Goal: Task Accomplishment & Management: Manage account settings

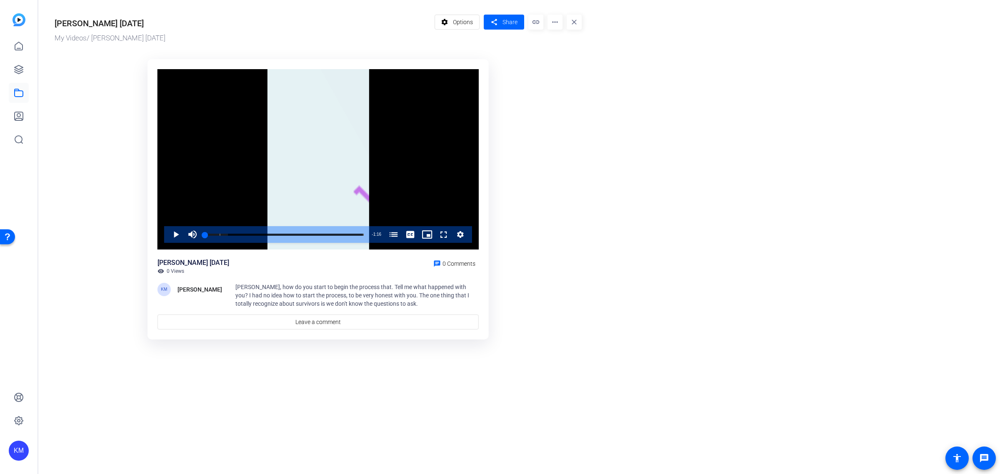
click at [452, 24] on span at bounding box center [457, 22] width 45 height 20
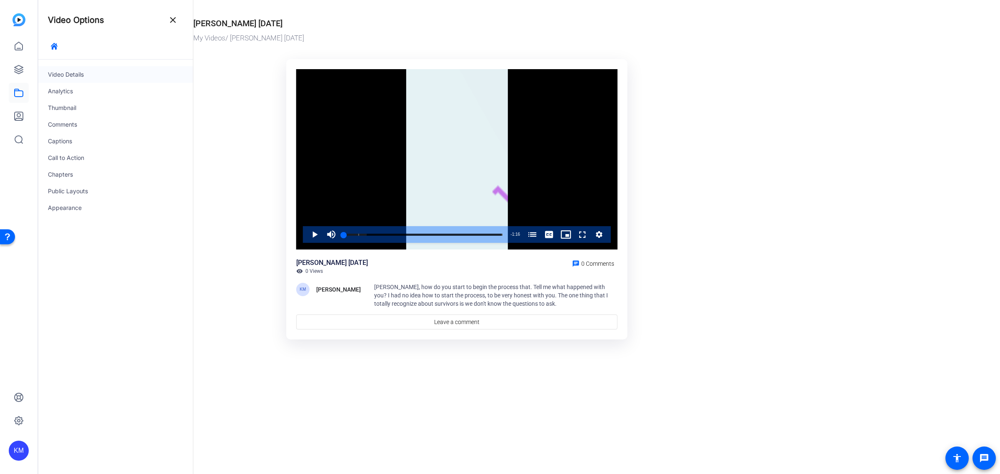
click at [113, 77] on div "Video Details" at bounding box center [115, 74] width 155 height 17
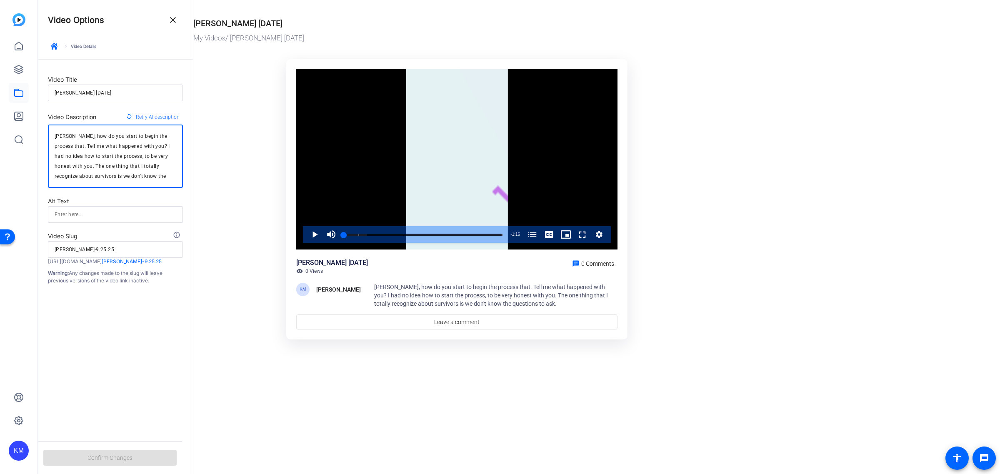
drag, startPoint x: 171, startPoint y: 173, endPoint x: 47, endPoint y: 136, distance: 129.6
click at [48, 136] on div "[PERSON_NAME], how do you start to begin the process that. Tell me what happene…" at bounding box center [115, 156] width 135 height 63
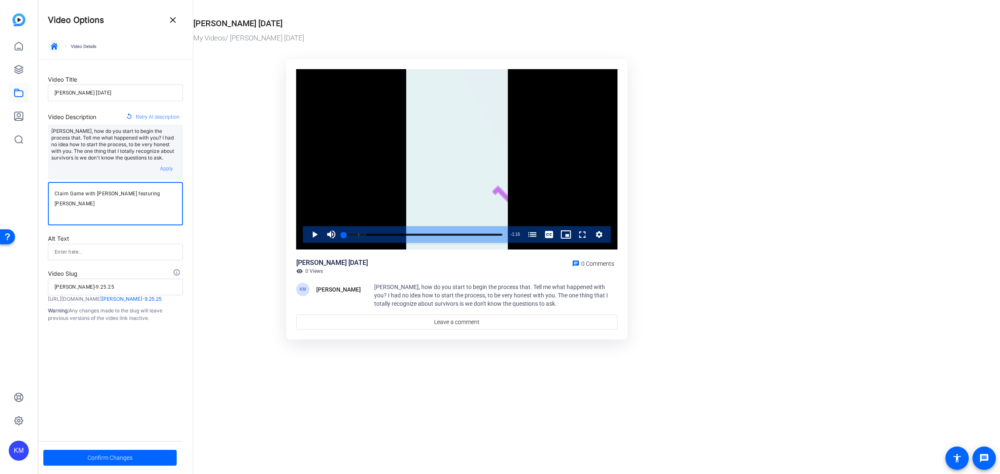
type textarea "Claim Game with [PERSON_NAME] featuring [PERSON_NAME]"
click at [51, 43] on icon "button" at bounding box center [54, 46] width 7 height 7
click at [131, 453] on span "Confirm Changes" at bounding box center [109, 458] width 45 height 16
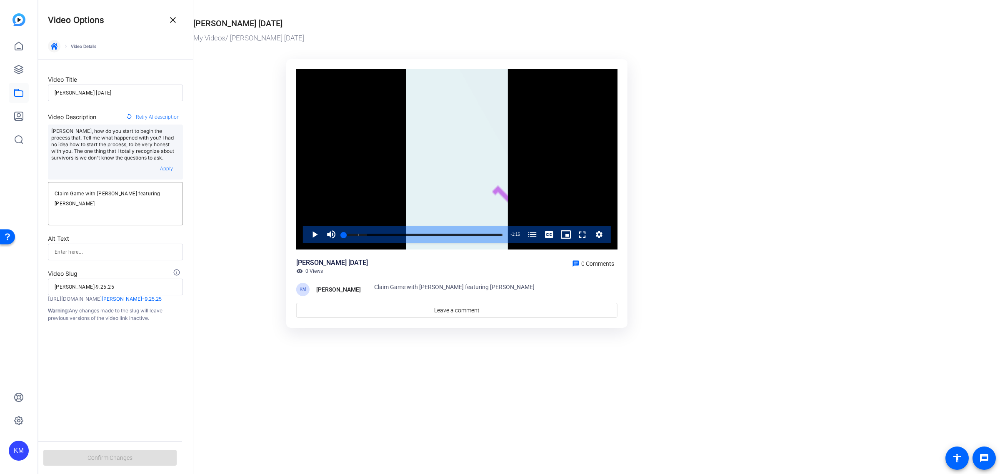
click at [51, 49] on icon "button" at bounding box center [54, 46] width 7 height 7
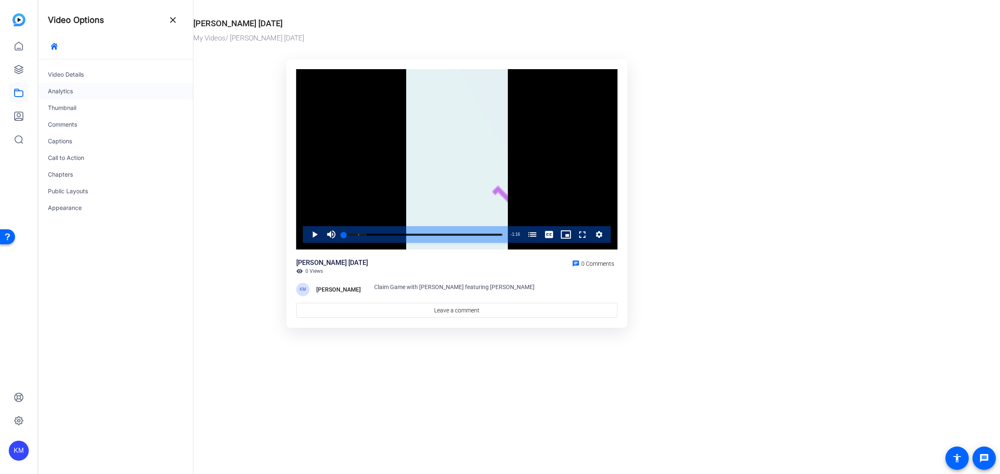
click at [53, 89] on div "Analytics" at bounding box center [115, 91] width 155 height 17
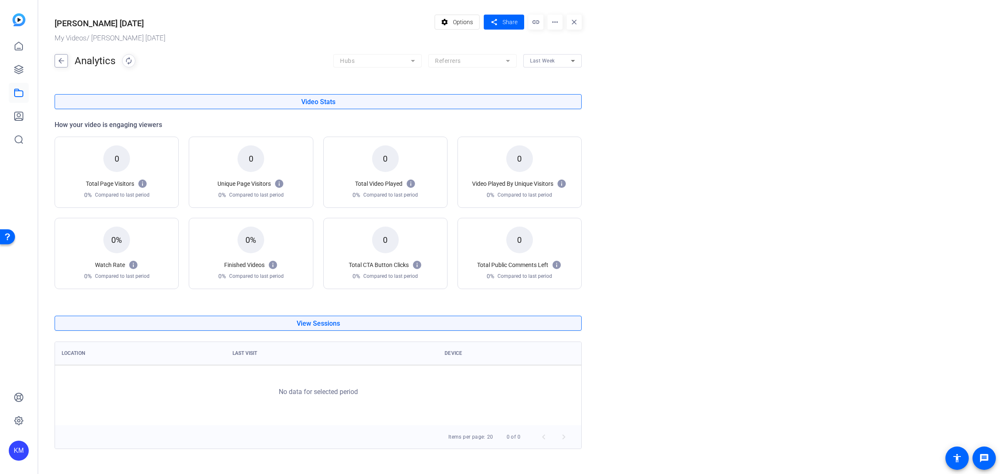
click at [59, 60] on mat-icon "arrow_back" at bounding box center [61, 60] width 12 height 13
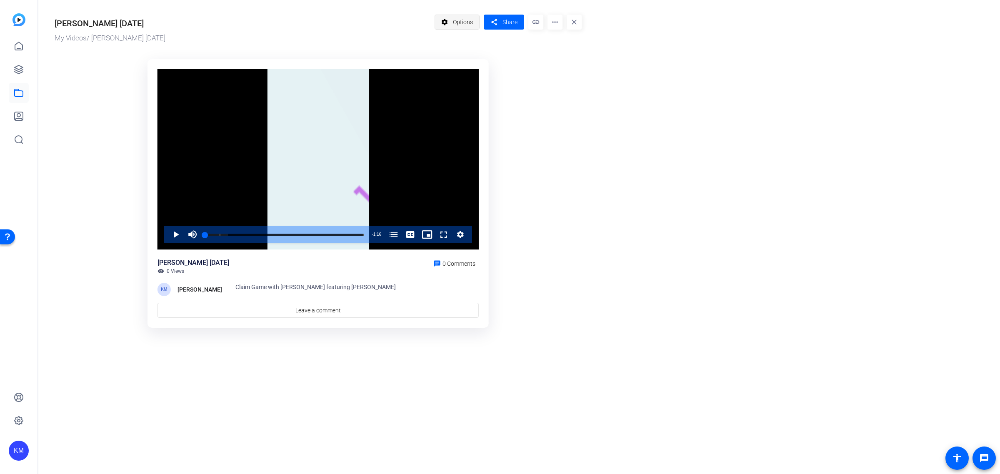
click at [463, 24] on span "Options" at bounding box center [463, 22] width 20 height 16
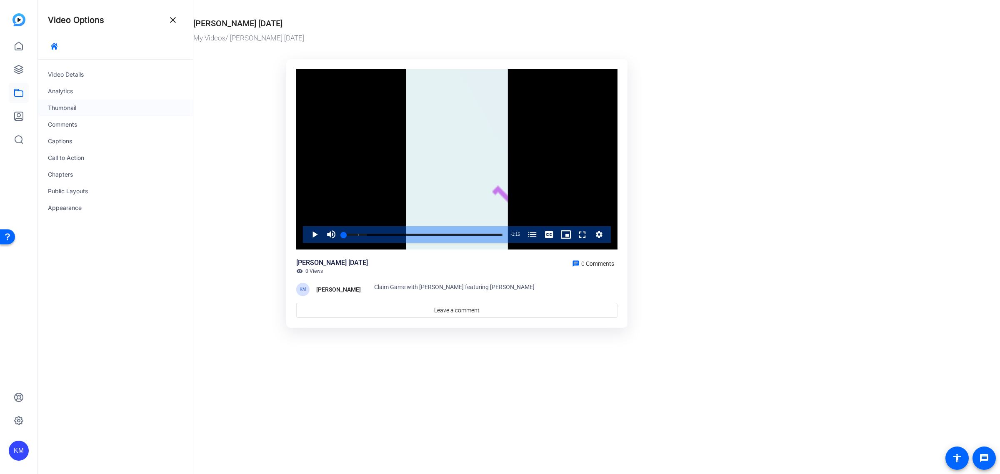
click at [78, 111] on div "Thumbnail" at bounding box center [115, 108] width 155 height 17
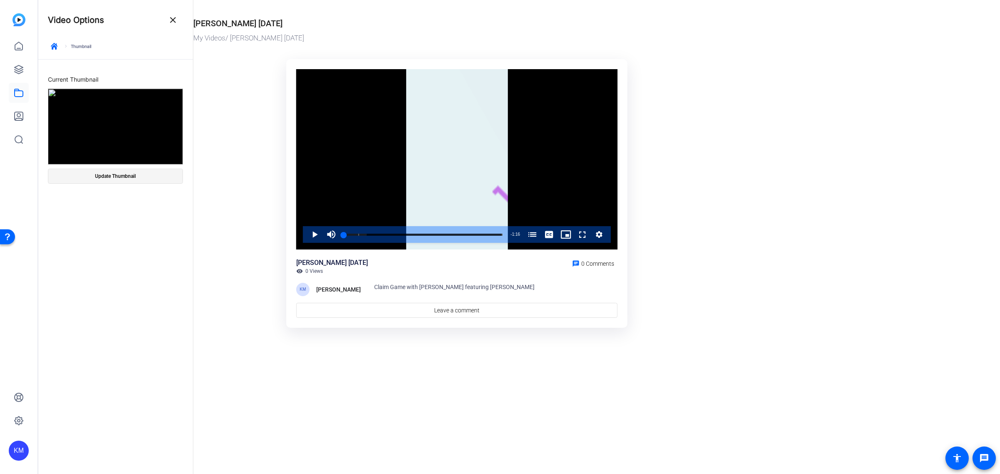
click at [134, 179] on span "Update Thumbnail" at bounding box center [115, 176] width 41 height 7
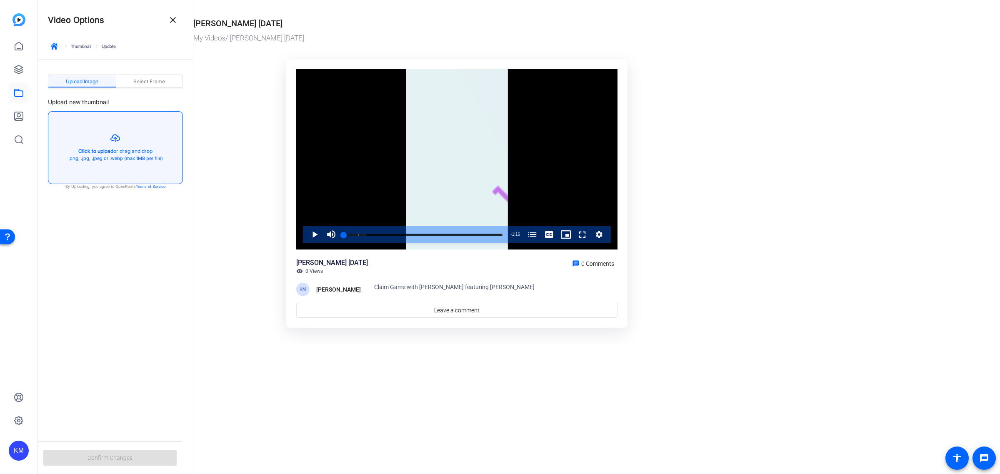
click at [121, 148] on button "button" at bounding box center [115, 148] width 134 height 72
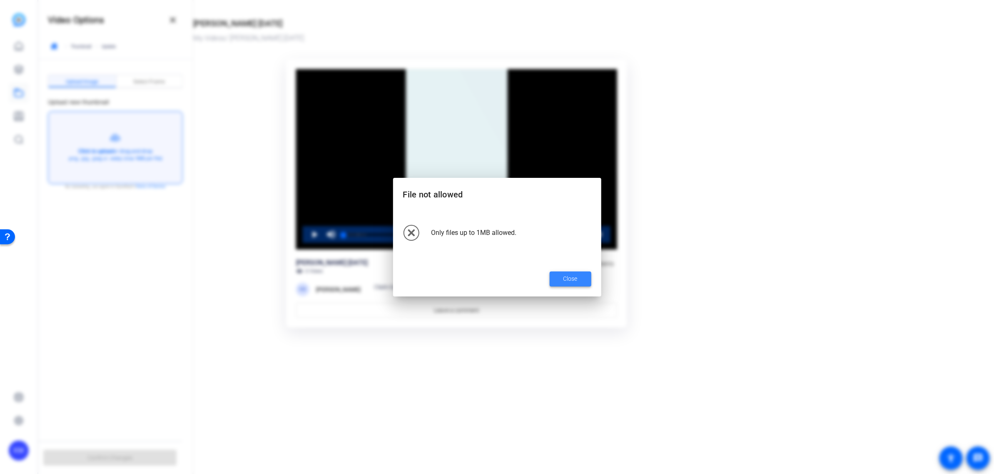
click at [575, 282] on span "Close" at bounding box center [571, 279] width 14 height 9
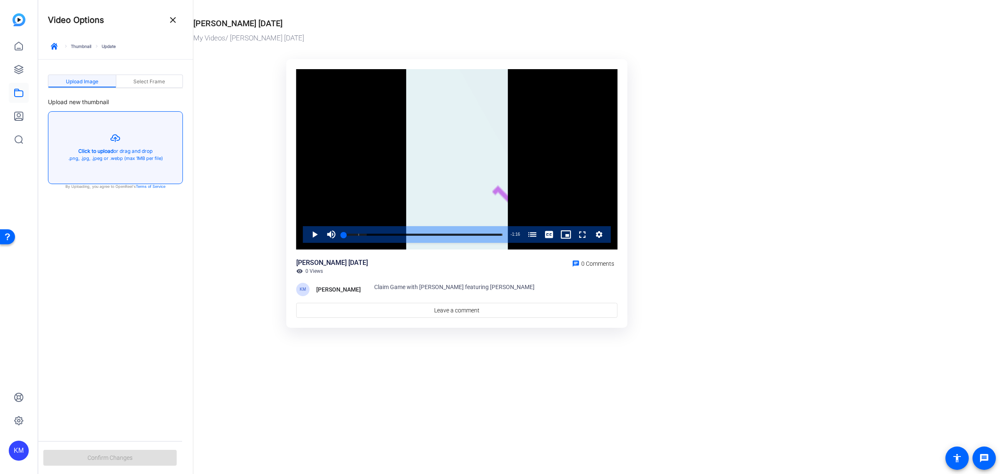
click at [114, 148] on button "button" at bounding box center [115, 148] width 134 height 72
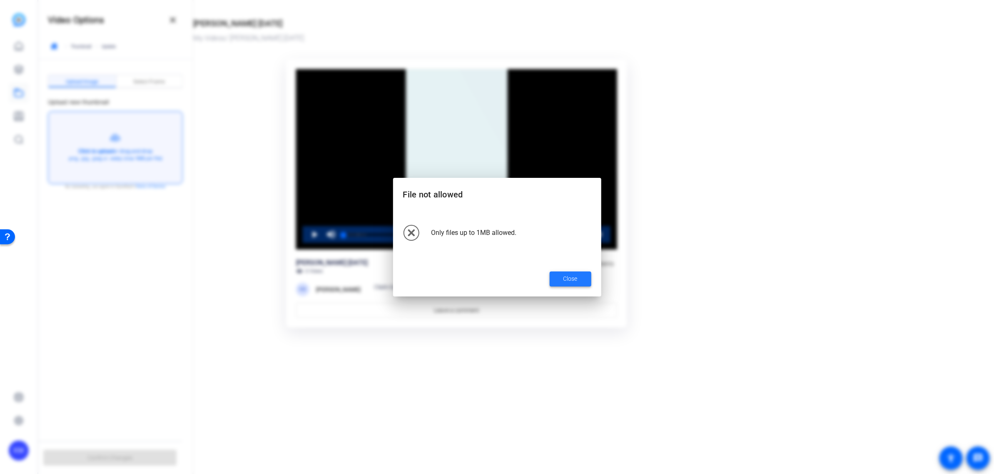
click at [567, 280] on span "Close" at bounding box center [571, 279] width 14 height 9
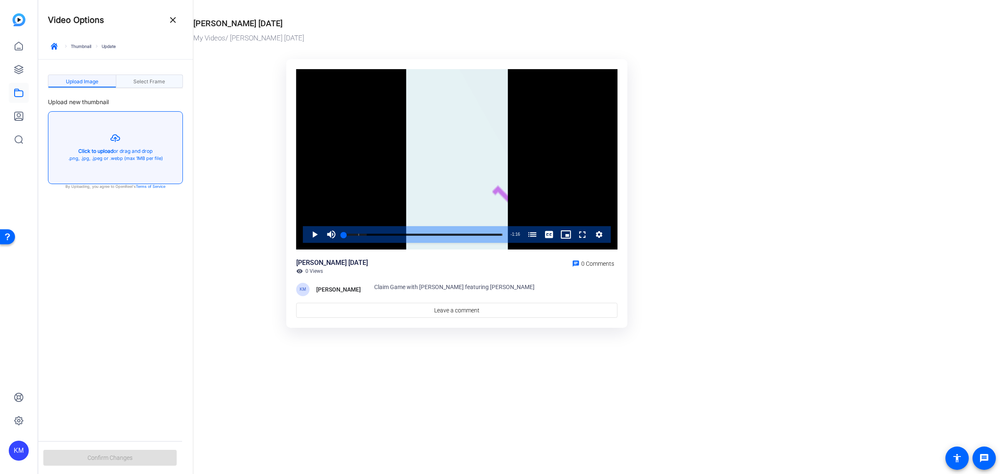
click at [157, 84] on span "Select Frame" at bounding box center [149, 81] width 32 height 5
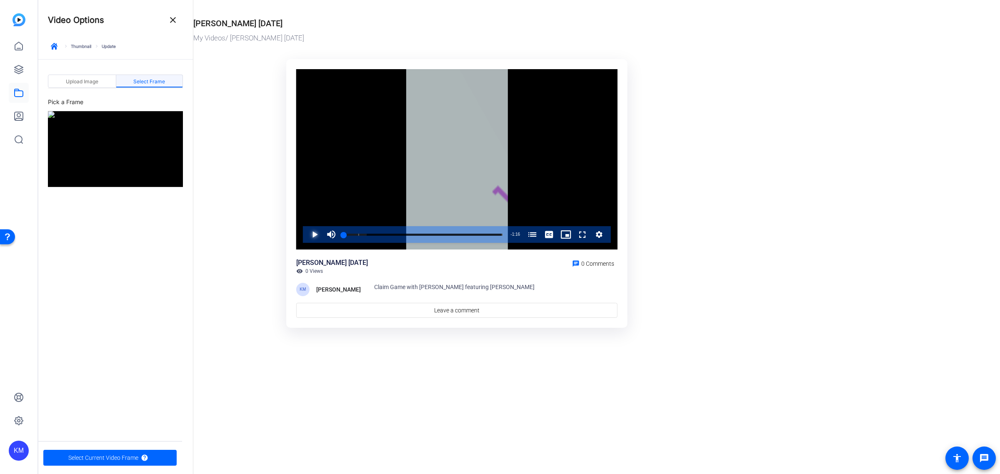
click at [306, 233] on span "Video Player" at bounding box center [306, 234] width 0 height 17
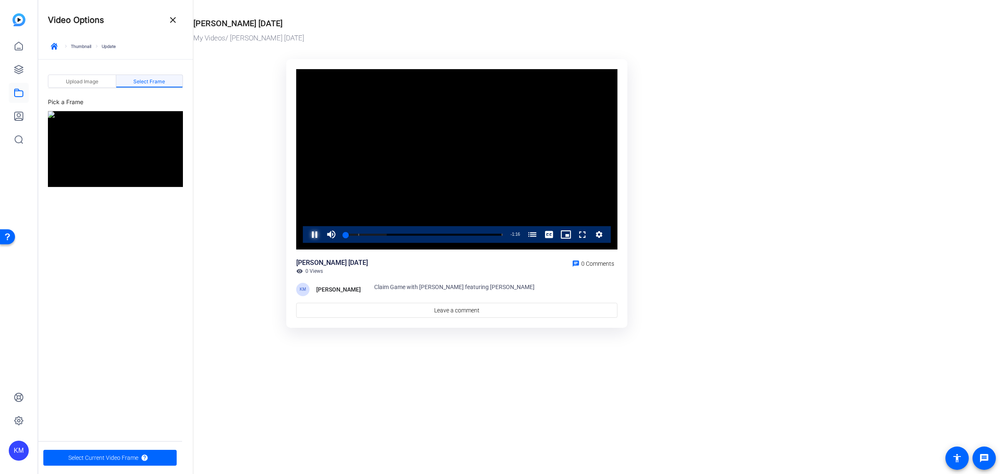
click at [306, 233] on span "Video Player" at bounding box center [306, 234] width 0 height 17
click at [447, 207] on video "Video Player" at bounding box center [456, 159] width 321 height 181
click at [112, 152] on img at bounding box center [115, 149] width 135 height 76
click at [113, 152] on img at bounding box center [115, 149] width 135 height 76
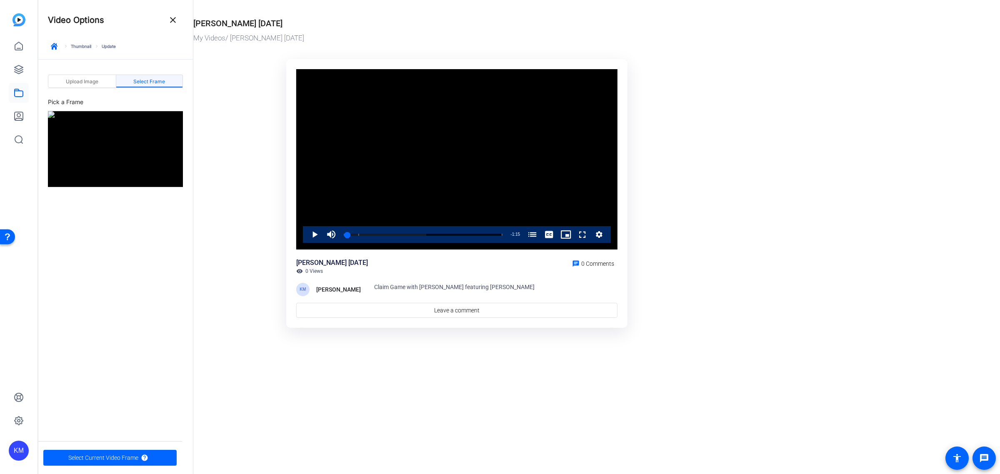
click at [114, 152] on img at bounding box center [115, 149] width 135 height 76
click at [115, 152] on img at bounding box center [115, 149] width 135 height 76
click at [63, 100] on div "Pick a Frame" at bounding box center [115, 104] width 135 height 14
click at [122, 147] on img at bounding box center [115, 149] width 135 height 76
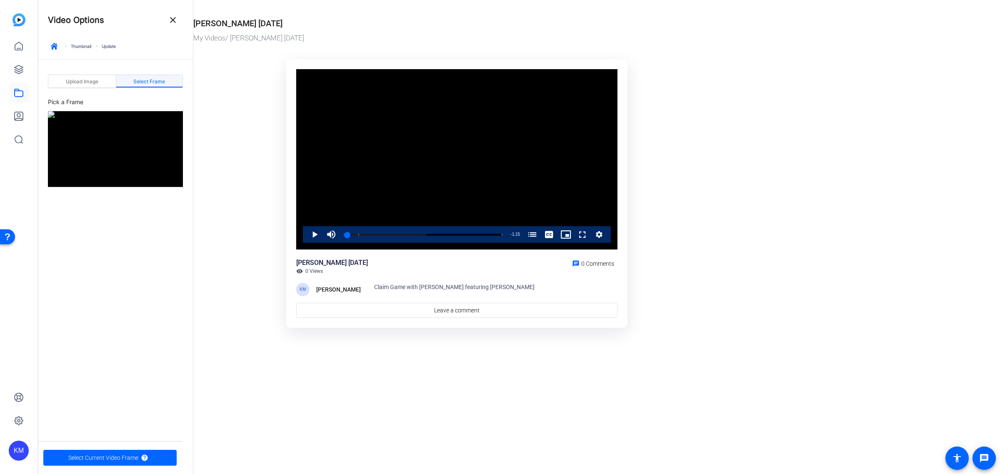
click at [122, 147] on img at bounding box center [115, 149] width 135 height 76
click at [152, 453] on span "button" at bounding box center [109, 458] width 133 height 20
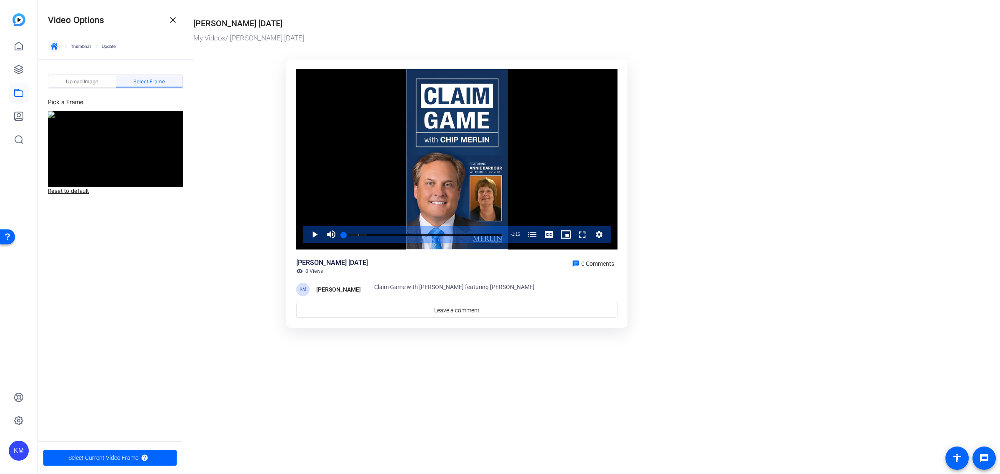
click at [52, 46] on icon "button" at bounding box center [54, 46] width 7 height 7
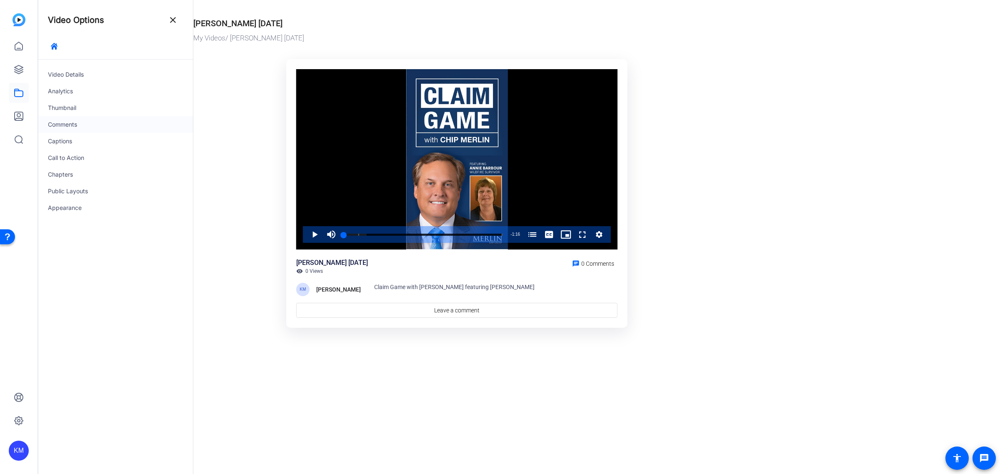
click at [78, 124] on div "Comments" at bounding box center [115, 124] width 155 height 17
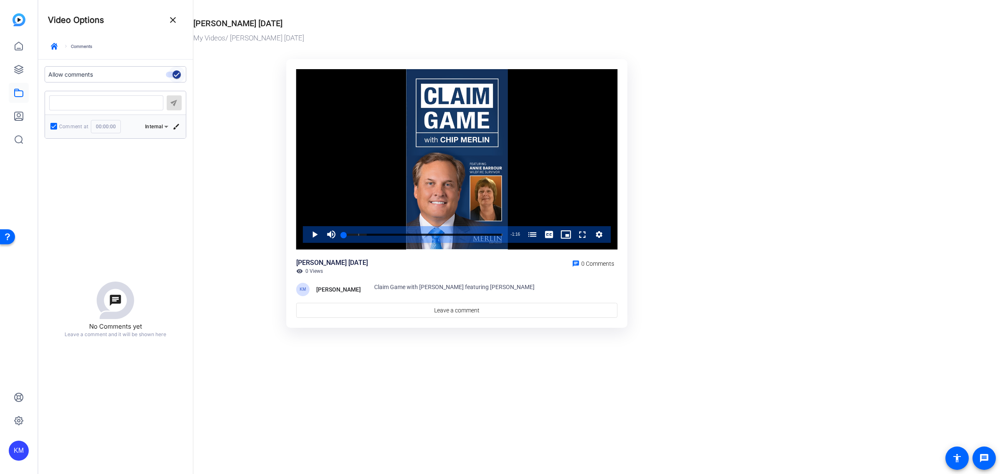
click at [168, 73] on span "button" at bounding box center [176, 74] width 17 height 17
click at [52, 43] on icon "button" at bounding box center [54, 46] width 7 height 7
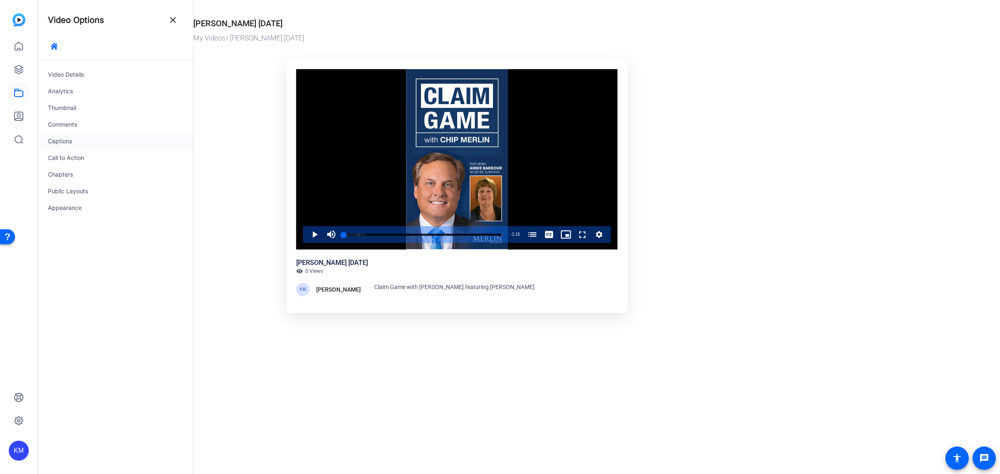
click at [61, 137] on div "Captions" at bounding box center [115, 141] width 155 height 17
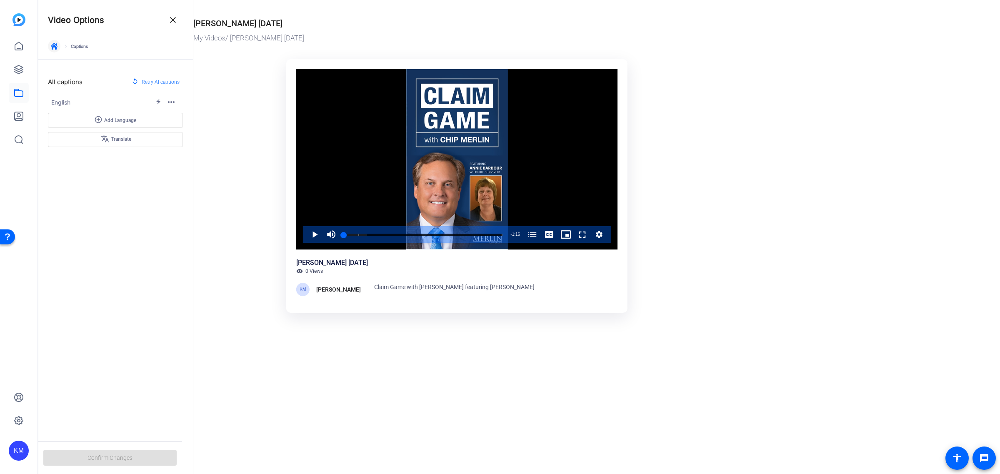
click at [55, 45] on icon "button" at bounding box center [54, 46] width 7 height 7
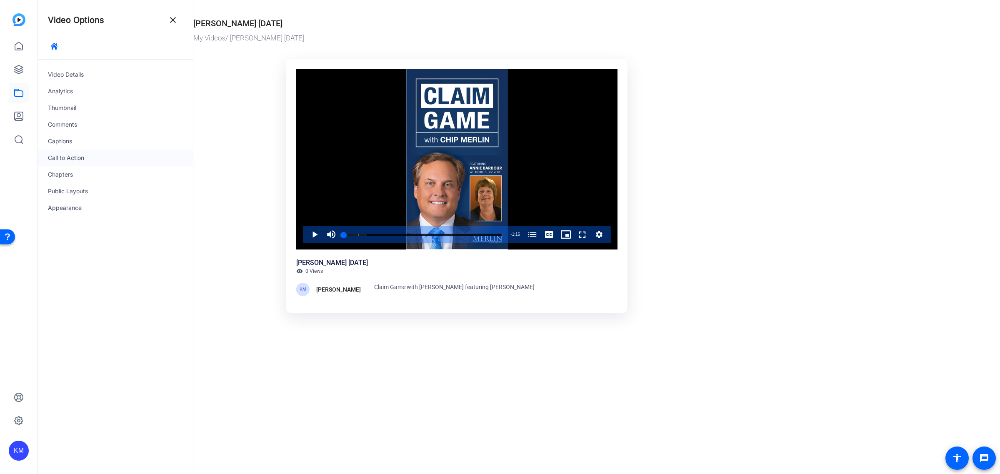
click at [65, 157] on div "Call to Action" at bounding box center [115, 158] width 155 height 17
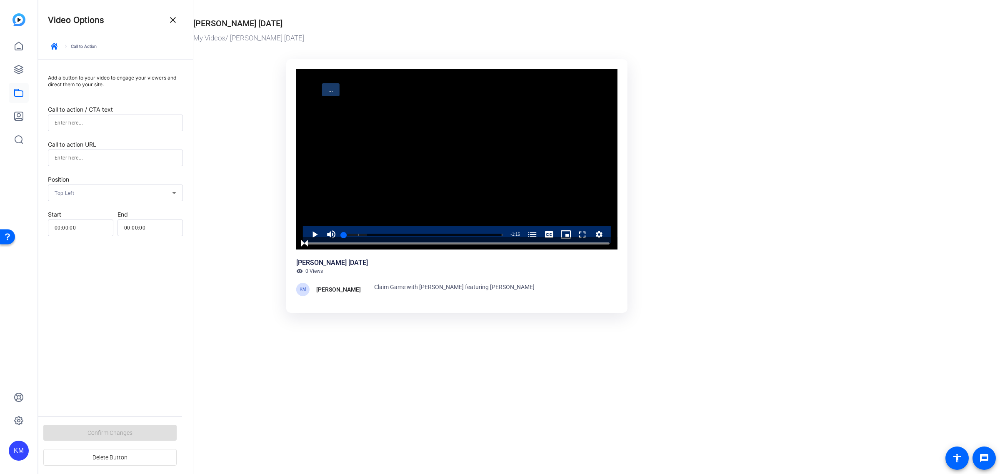
click at [98, 121] on input at bounding box center [116, 123] width 122 height 10
click at [69, 156] on div "Call to action URL" at bounding box center [115, 153] width 135 height 27
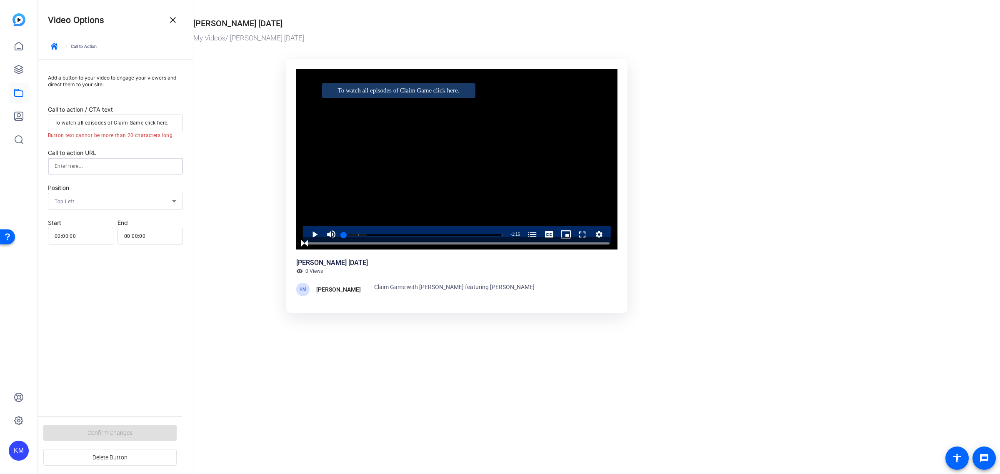
click at [176, 121] on div "To watch all episodes of Claim Game click here." at bounding box center [115, 123] width 135 height 17
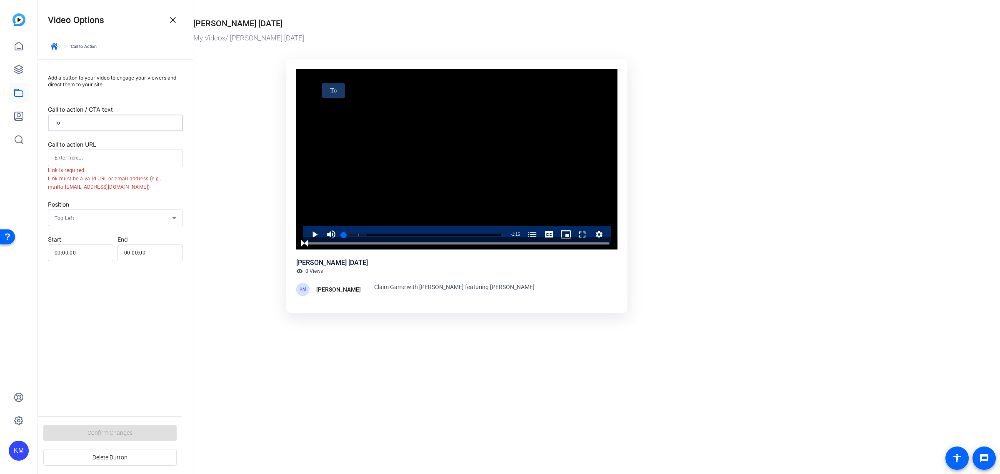
type input "T"
type input "Watch all episodes"
click at [136, 155] on input at bounding box center [116, 158] width 122 height 10
paste input "[URL][DOMAIN_NAME]"
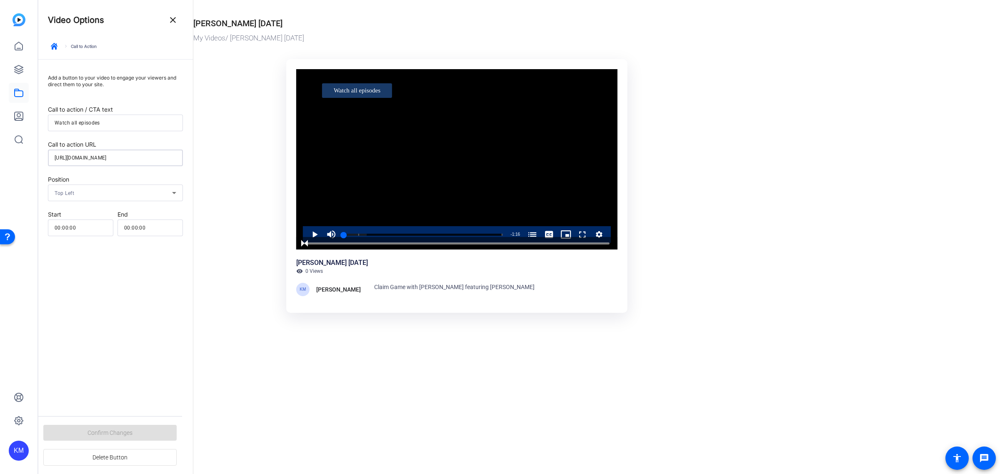
type input "[URL][DOMAIN_NAME]"
click at [173, 192] on icon at bounding box center [174, 193] width 10 height 10
click at [159, 243] on mat-option "Top Right" at bounding box center [115, 242] width 135 height 15
drag, startPoint x: 564, startPoint y: 92, endPoint x: 517, endPoint y: 90, distance: 47.1
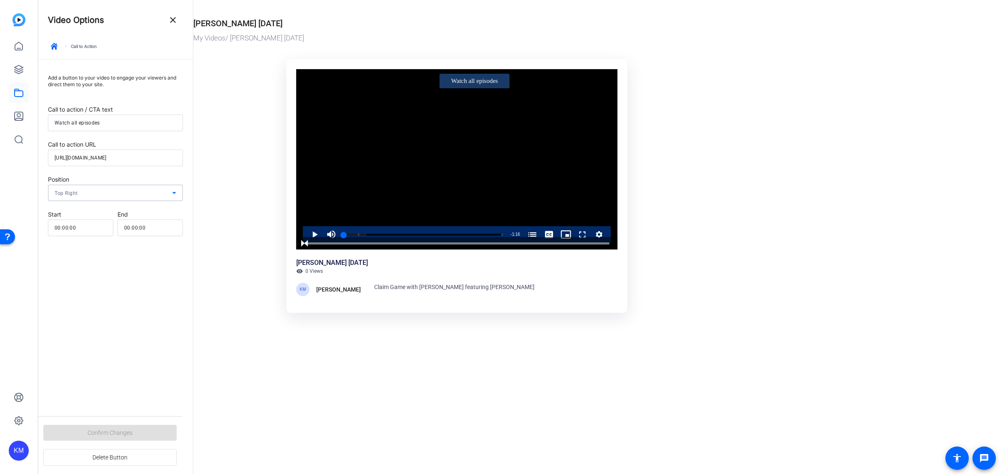
click at [517, 90] on div "Video Player is loading. Play Video Play Mute Current Time 0:00 / Duration 1:16…" at bounding box center [456, 159] width 321 height 181
click at [98, 228] on input "00:00:00" at bounding box center [81, 228] width 52 height 10
click at [150, 226] on input "00:00:00" at bounding box center [150, 228] width 52 height 10
click at [304, 242] on div "Video Player" at bounding box center [304, 242] width 0 height 0
drag, startPoint x: 471, startPoint y: 78, endPoint x: 455, endPoint y: 88, distance: 18.7
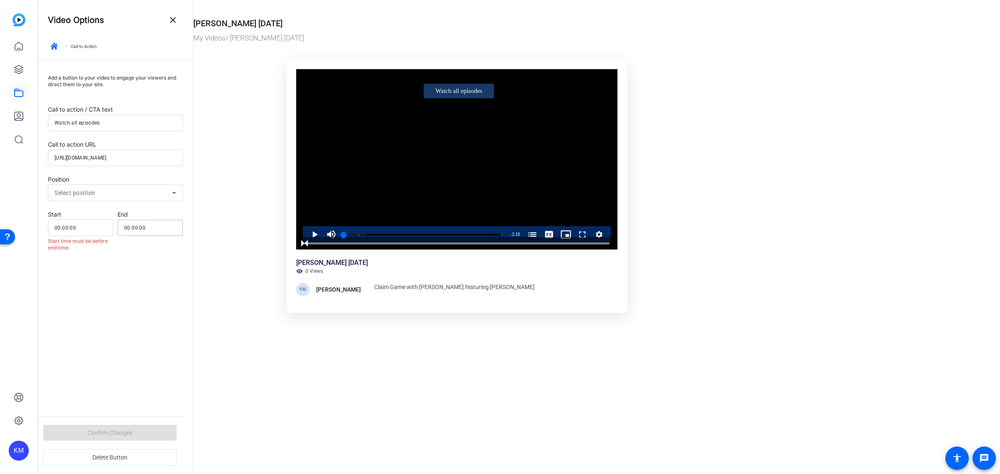
click at [455, 88] on button "Watch all episodes" at bounding box center [459, 91] width 70 height 14
click at [87, 224] on input "00:00:00" at bounding box center [81, 228] width 52 height 10
click at [158, 227] on input "00:00:00" at bounding box center [150, 228] width 52 height 10
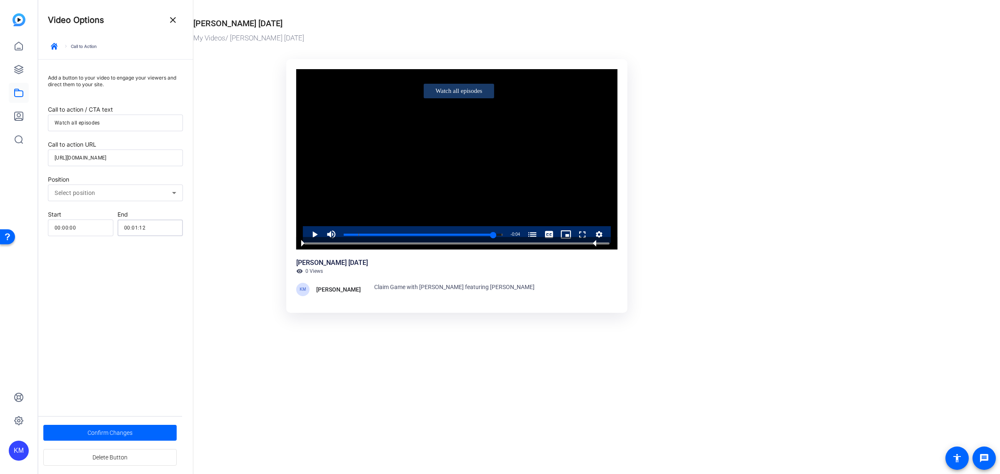
type input "00:01:11"
drag, startPoint x: 305, startPoint y: 242, endPoint x: 588, endPoint y: 246, distance: 283.3
click at [588, 246] on div "Video Player" at bounding box center [456, 243] width 321 height 12
click at [125, 431] on span "Confirm Changes" at bounding box center [109, 433] width 45 height 16
click at [51, 47] on icon "button" at bounding box center [54, 46] width 7 height 7
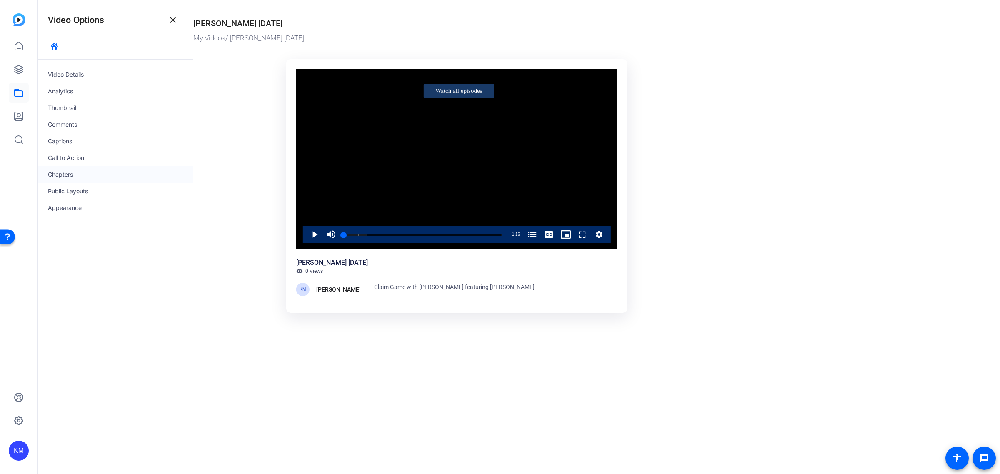
click at [59, 170] on div "Chapters" at bounding box center [115, 174] width 155 height 17
click at [55, 44] on icon "button" at bounding box center [54, 46] width 7 height 7
click at [65, 190] on div "Public Layouts" at bounding box center [115, 191] width 155 height 17
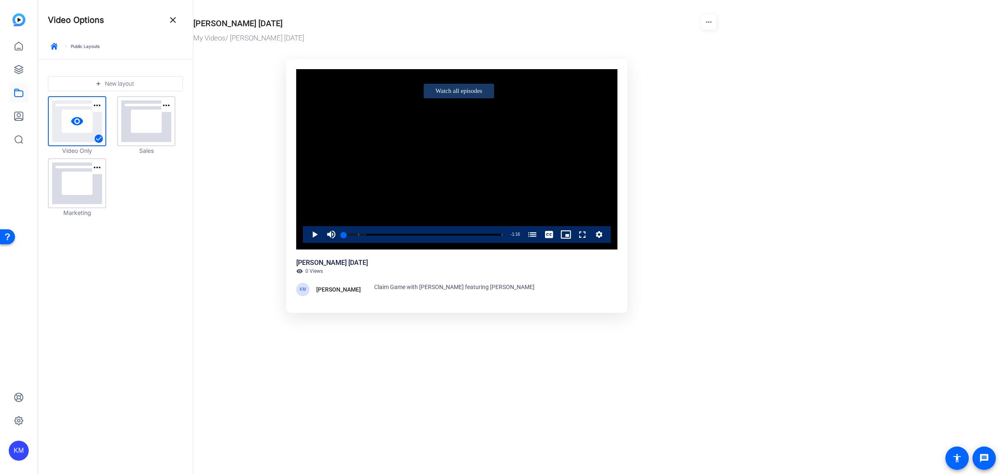
click at [65, 137] on link "visibility" at bounding box center [77, 121] width 57 height 48
click at [53, 45] on icon "button" at bounding box center [54, 46] width 7 height 7
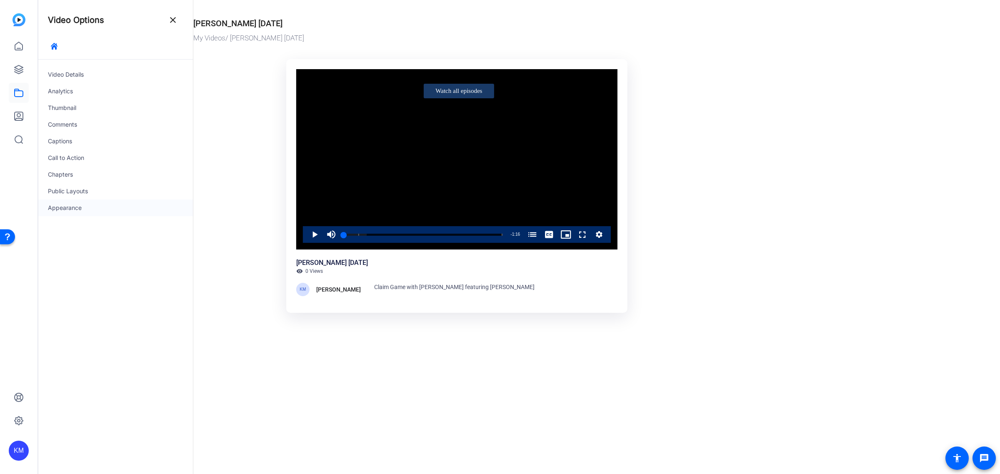
click at [66, 206] on div "Appearance" at bounding box center [115, 208] width 155 height 17
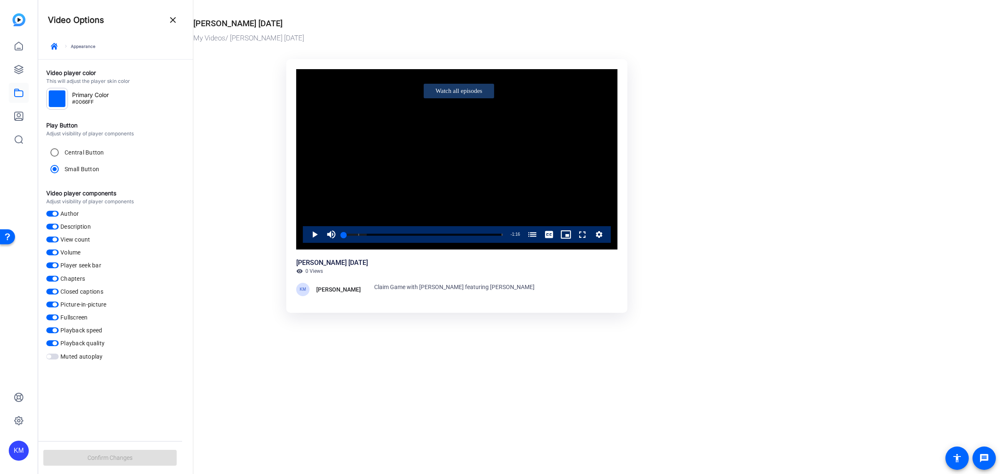
click at [49, 213] on span "button" at bounding box center [52, 214] width 12 height 6
click at [49, 278] on span "button" at bounding box center [52, 279] width 12 height 6
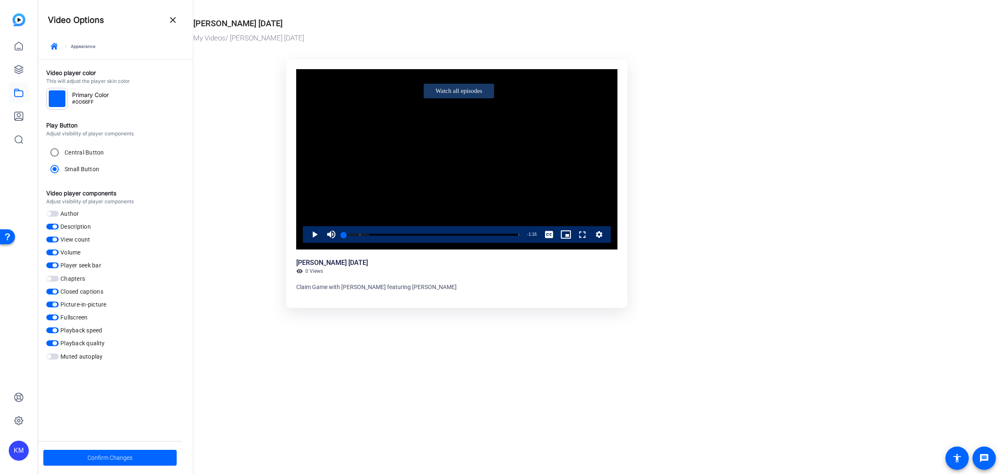
click at [48, 304] on span "button" at bounding box center [52, 305] width 12 height 6
click at [59, 100] on div at bounding box center [57, 98] width 17 height 17
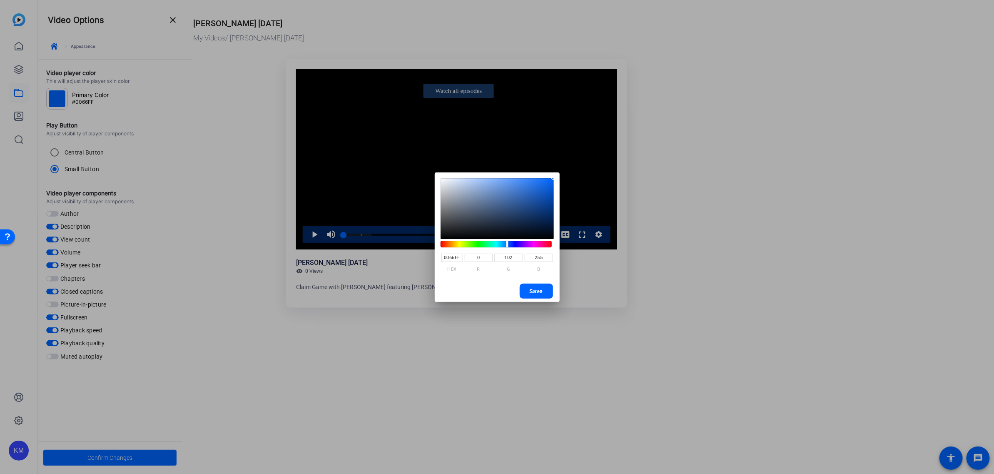
type input "FFA800"
type input "255"
type input "168"
type input "0"
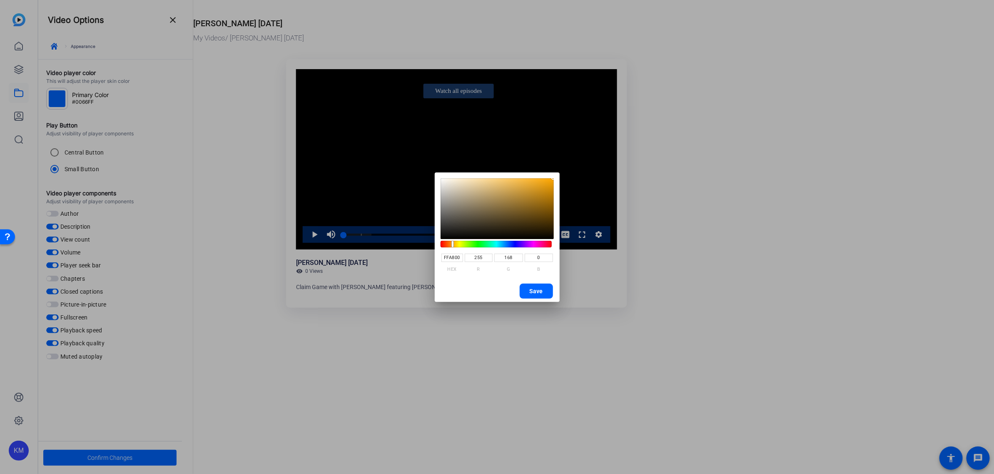
click at [453, 244] on hue-component at bounding box center [496, 244] width 111 height 7
type input "C78609"
type input "199"
type input "134"
type input "9"
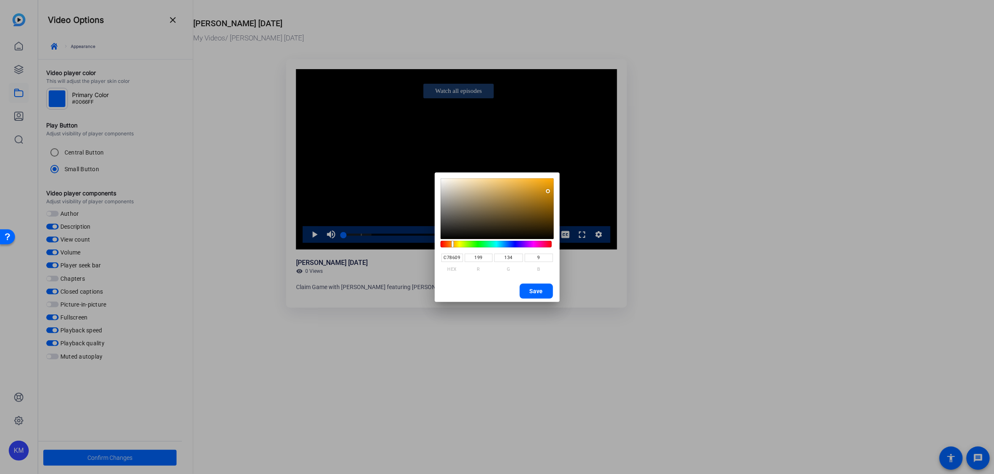
click at [549, 192] on saturation-component at bounding box center [497, 208] width 113 height 61
type input "C58509"
type input "197"
type input "133"
type input "C38409"
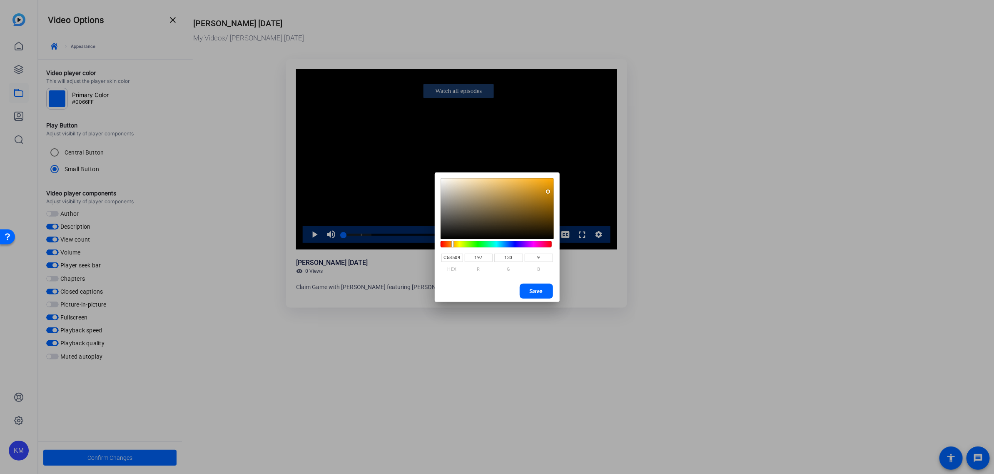
type input "195"
type input "132"
type input "C28208"
type input "194"
type input "130"
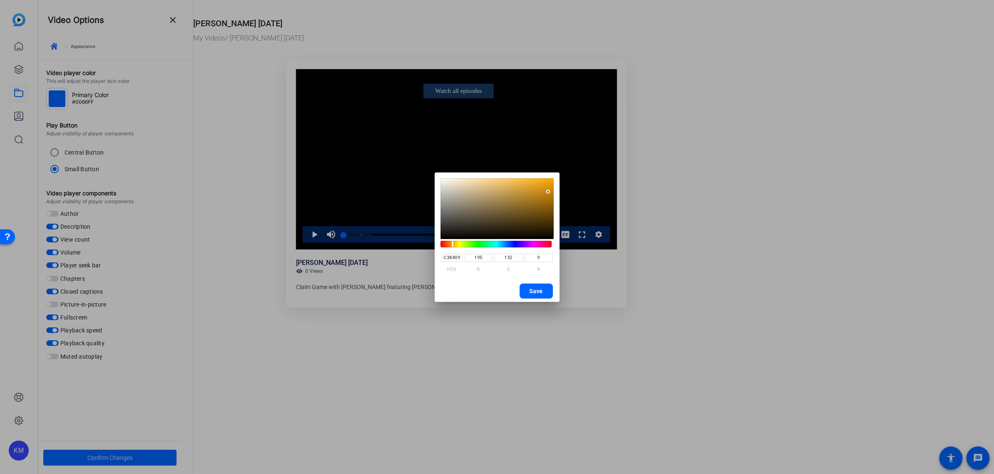
type input "8"
type input "BE7F07"
type input "190"
type input "127"
type input "7"
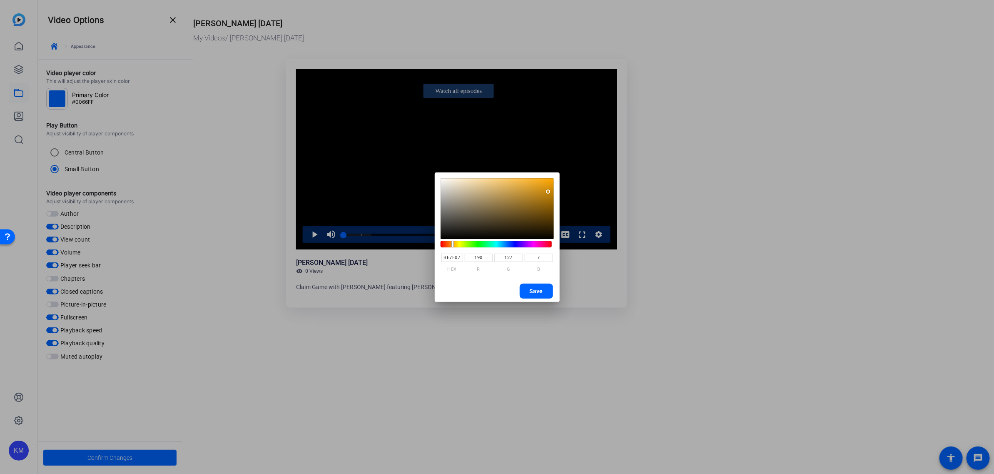
type input "BC7E07"
type input "188"
type input "126"
type input "BB7D07"
type input "187"
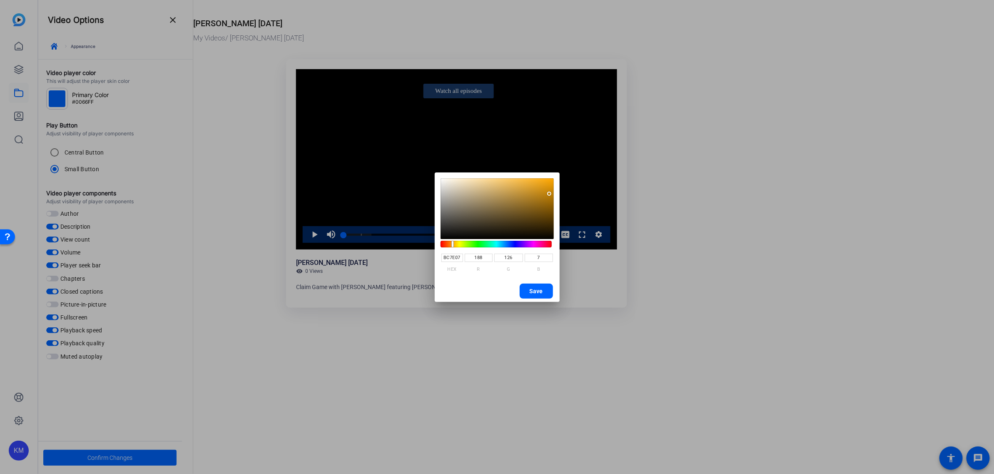
type input "125"
type input "B97C07"
type input "185"
type input "124"
type input "B57906"
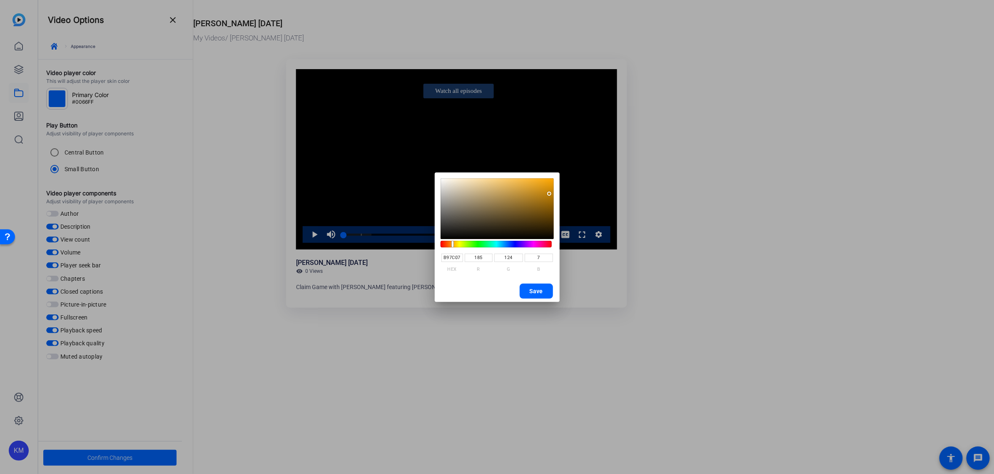
type input "181"
type input "121"
type input "6"
type input "B57905"
type input "5"
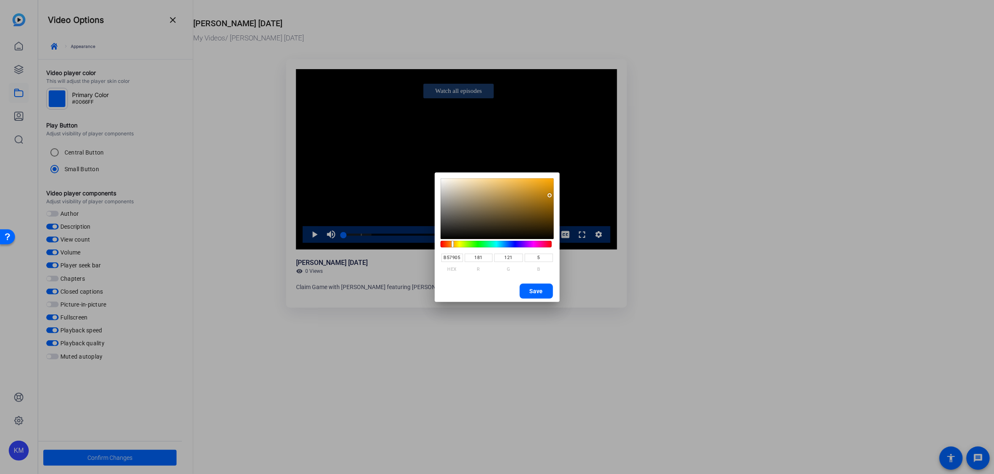
type input "B47805"
type input "180"
type input "120"
type input "B27705"
type input "178"
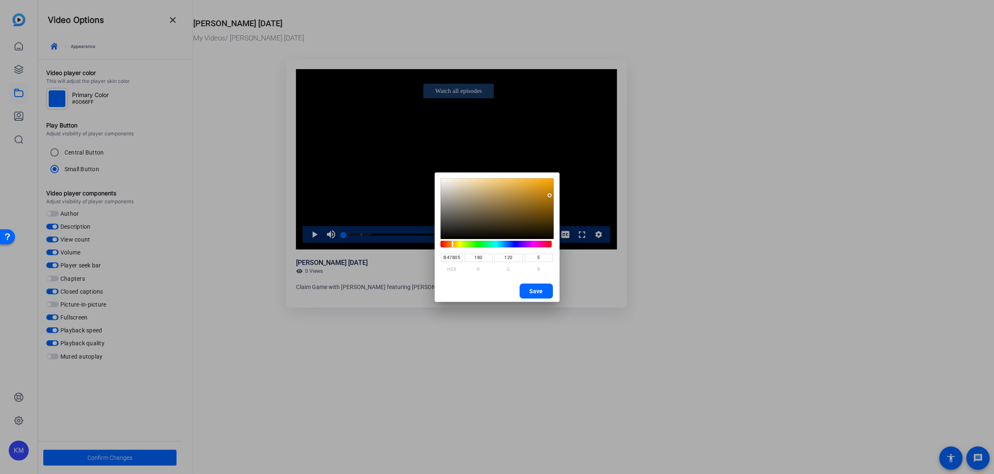
type input "119"
type input "B07605"
type input "176"
type input "118"
type input "AD7305"
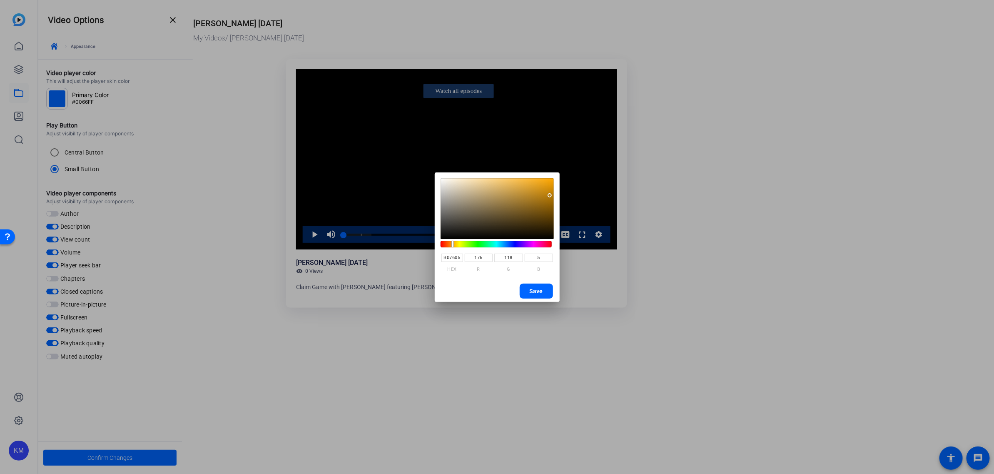
type input "173"
type input "115"
type input "AD7304"
type input "4"
drag, startPoint x: 549, startPoint y: 192, endPoint x: 551, endPoint y: 198, distance: 6.7
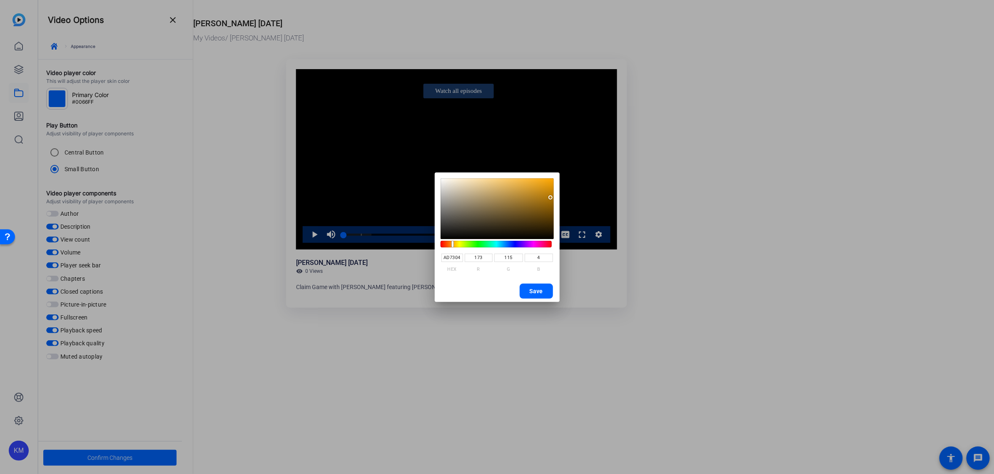
click at [551, 198] on div at bounding box center [551, 197] width 4 height 4
click at [534, 292] on span "Save" at bounding box center [536, 291] width 13 height 12
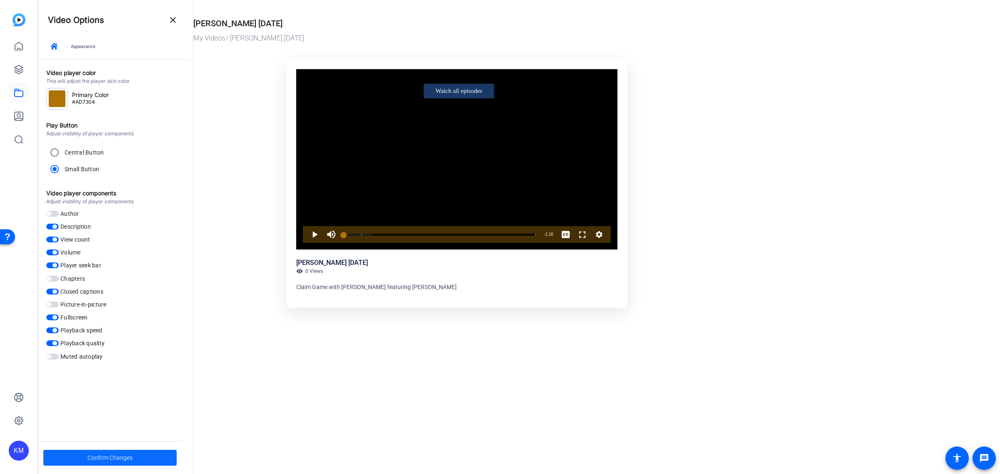
click at [123, 454] on span "Confirm Changes" at bounding box center [109, 458] width 45 height 16
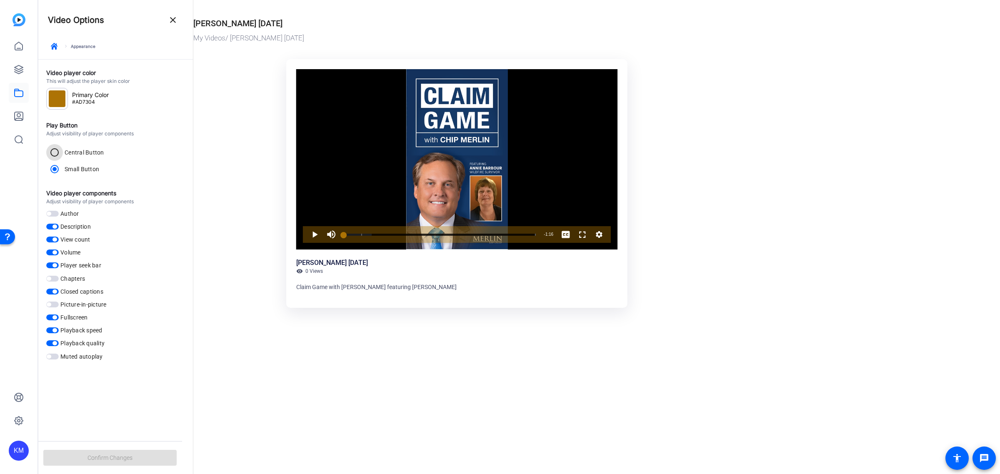
click at [62, 151] on input "Central Button" at bounding box center [54, 152] width 17 height 17
radio input "true"
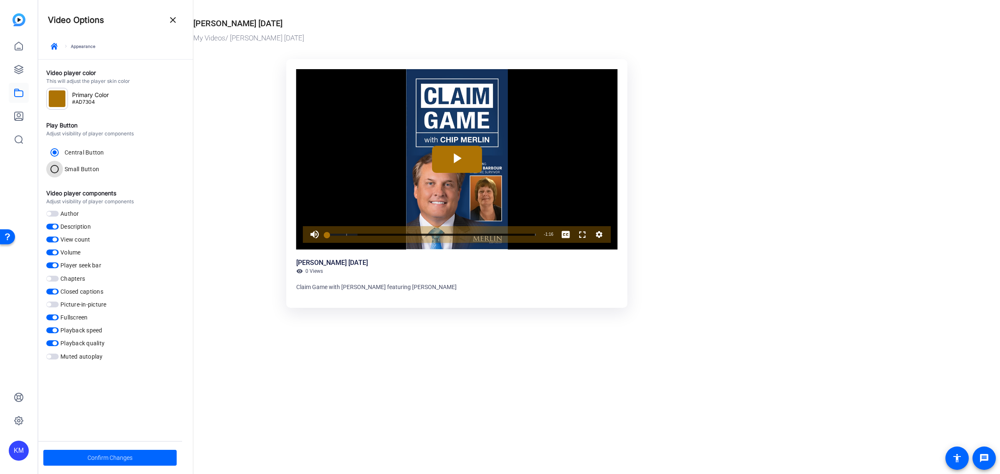
click at [53, 168] on input "Small Button" at bounding box center [54, 169] width 17 height 17
radio input "true"
click at [53, 150] on input "Central Button" at bounding box center [54, 152] width 17 height 17
radio input "true"
click at [55, 171] on input "Small Button" at bounding box center [54, 169] width 17 height 17
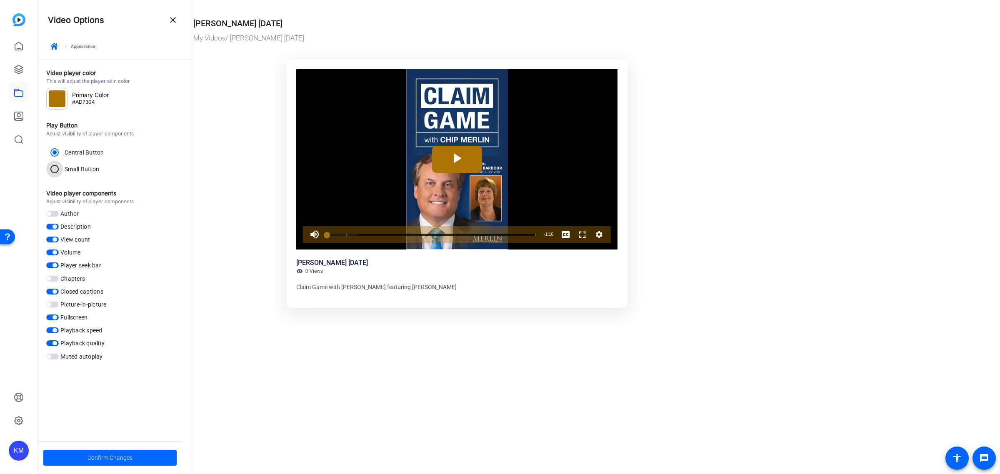
radio input "true"
click at [49, 317] on span "button" at bounding box center [52, 318] width 12 height 6
click at [57, 318] on span "button" at bounding box center [52, 318] width 12 height 6
click at [49, 240] on span "button" at bounding box center [52, 240] width 12 height 6
click at [56, 242] on span "button" at bounding box center [52, 240] width 12 height 6
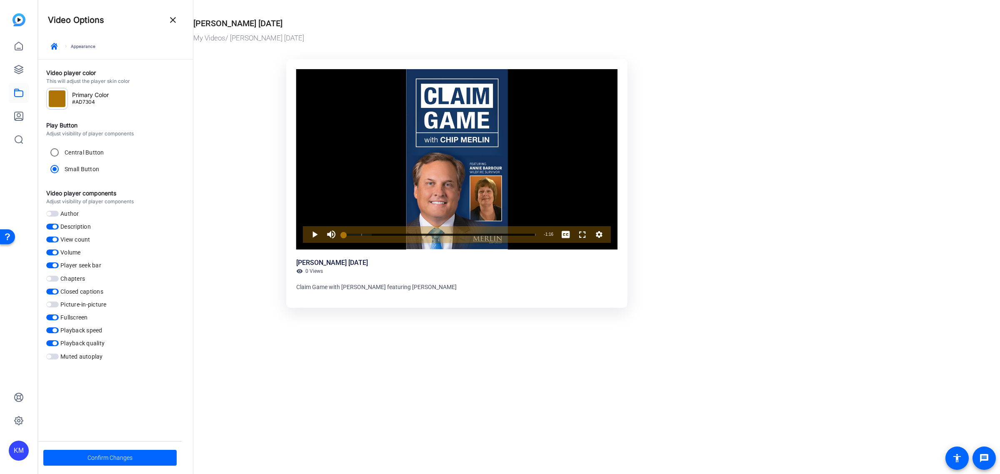
click at [49, 267] on span "button" at bounding box center [52, 265] width 12 height 6
click at [59, 265] on label "Player seek bar" at bounding box center [80, 265] width 42 height 8
click at [59, 265] on button "Player seek bar" at bounding box center [52, 265] width 12 height 6
click at [109, 455] on span "Confirm Changes" at bounding box center [109, 458] width 45 height 16
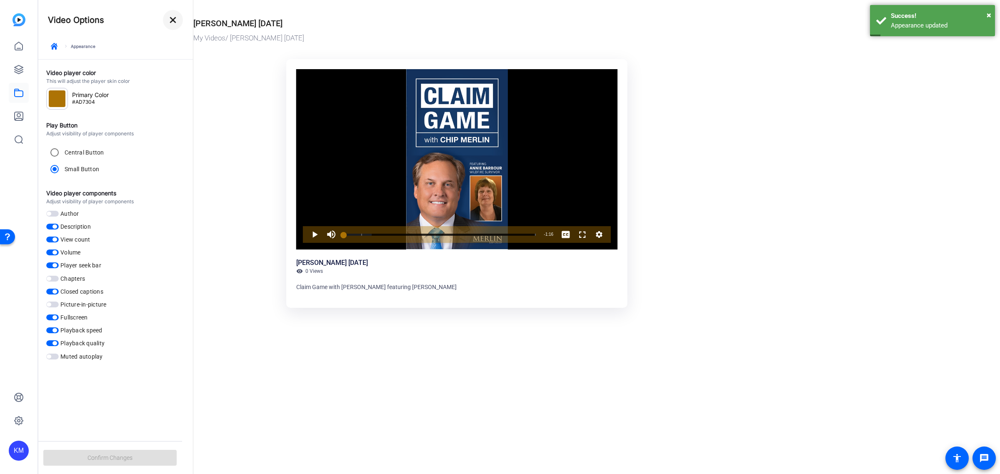
click at [172, 20] on mat-icon "close" at bounding box center [173, 20] width 10 height 10
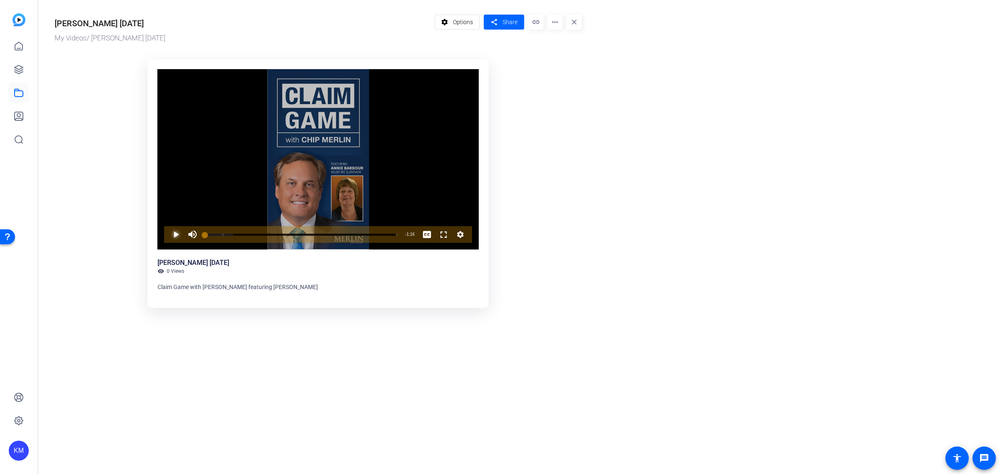
click at [167, 230] on span "Video Player" at bounding box center [167, 234] width 0 height 17
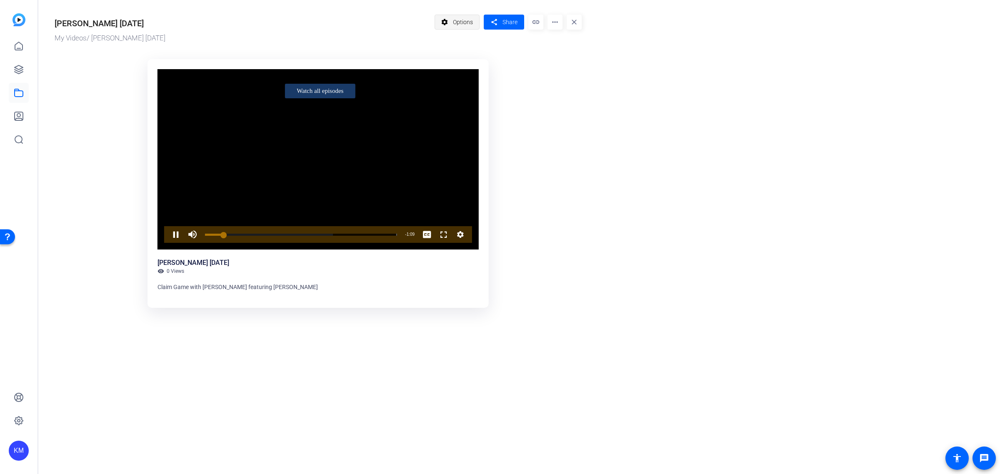
click at [464, 21] on span "Options" at bounding box center [463, 22] width 20 height 16
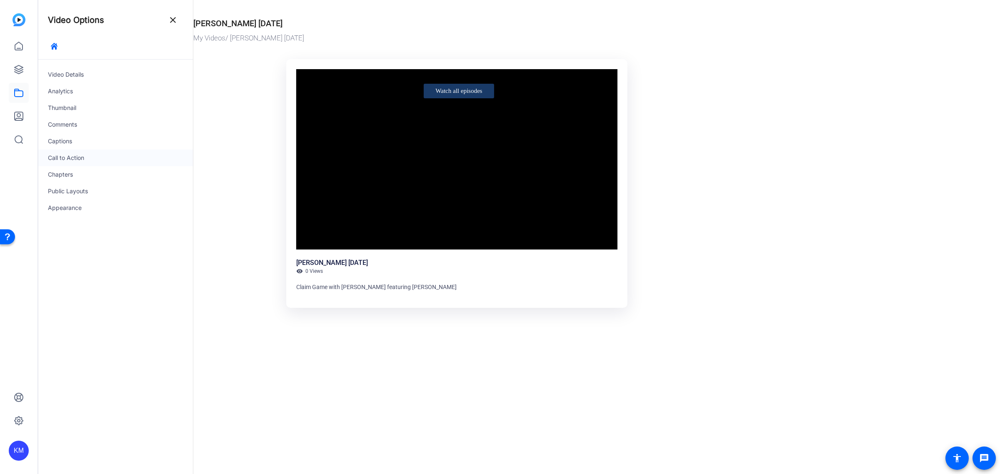
click at [81, 155] on div "Call to Action" at bounding box center [115, 158] width 155 height 17
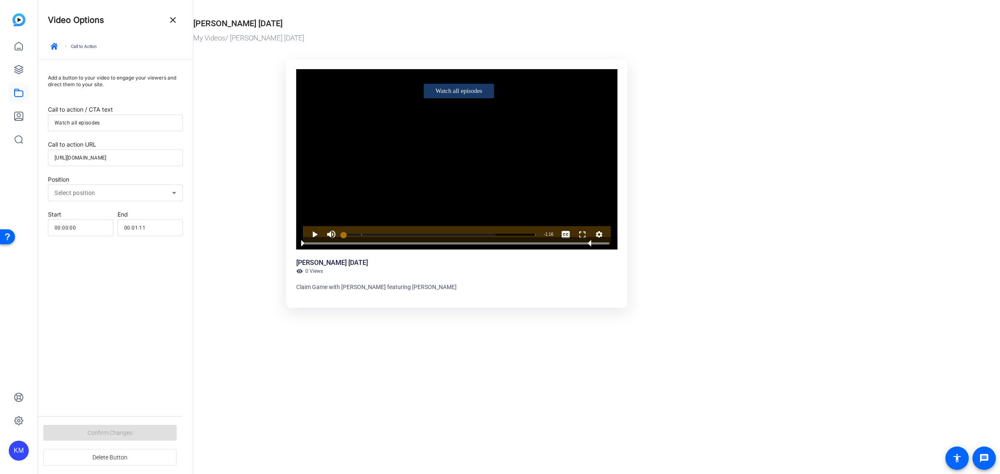
drag, startPoint x: 300, startPoint y: 242, endPoint x: 310, endPoint y: 244, distance: 9.7
click at [310, 244] on div "Video Player" at bounding box center [456, 243] width 321 height 12
type input "00:00:59"
drag, startPoint x: 304, startPoint y: 242, endPoint x: 541, endPoint y: 261, distance: 237.4
click at [541, 261] on div "Video Player is loading. Play Video Play Mute 0% Current Time 0:59 / Duration 1…" at bounding box center [456, 183] width 341 height 249
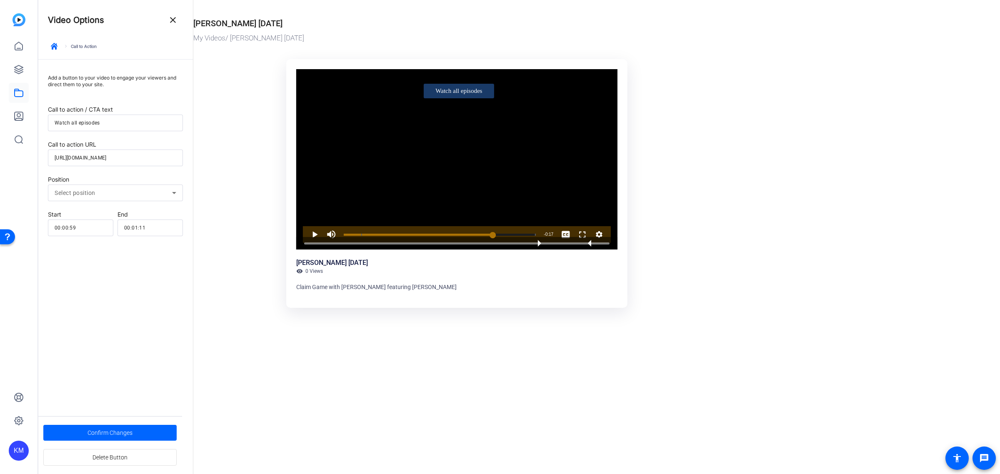
click at [176, 190] on icon at bounding box center [174, 193] width 10 height 10
click at [136, 223] on mat-option "Top" at bounding box center [115, 227] width 135 height 15
drag, startPoint x: 76, startPoint y: 124, endPoint x: 71, endPoint y: 124, distance: 5.0
click at [71, 124] on input "Watch all episodes" at bounding box center [116, 123] width 122 height 10
type input "Watch more episodes"
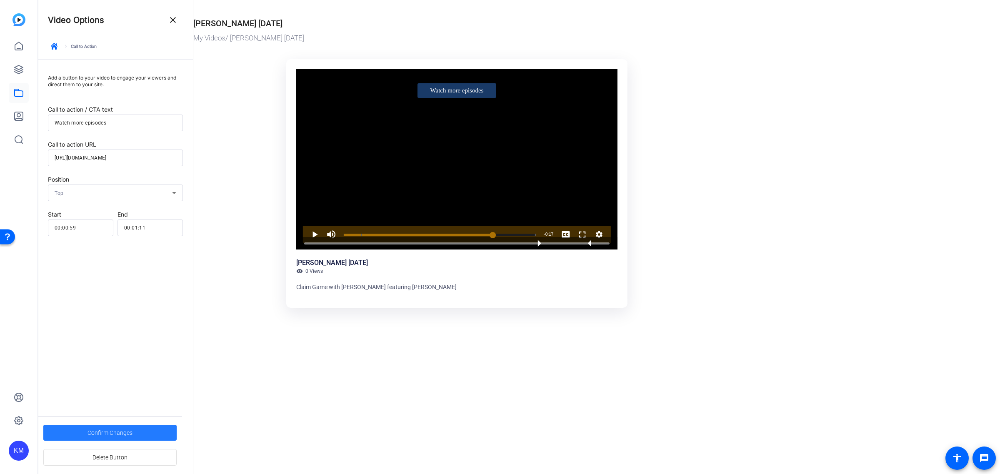
click at [136, 427] on span at bounding box center [109, 433] width 133 height 20
click at [307, 242] on div "Video Player" at bounding box center [456, 243] width 305 height 2
click at [172, 17] on mat-icon "close" at bounding box center [173, 20] width 10 height 10
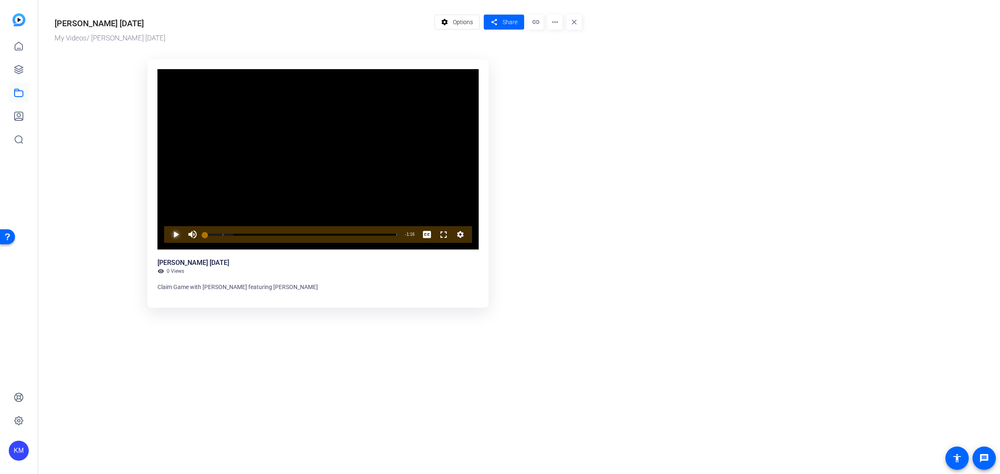
click at [167, 235] on span "Video Player" at bounding box center [167, 234] width 0 height 17
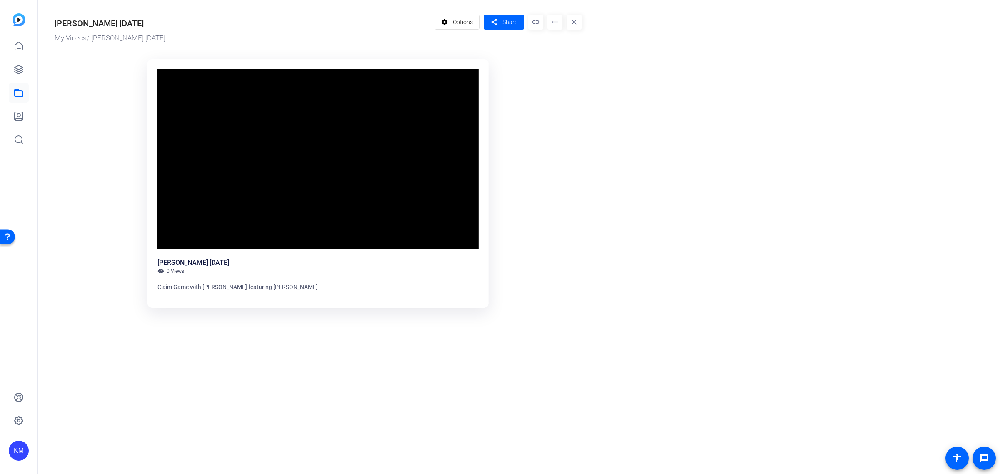
click at [732, 290] on or-hosting-video-details "[PERSON_NAME] [DATE] My Videos / [PERSON_NAME] [DATE] settings Options share Sh…" at bounding box center [517, 161] width 958 height 323
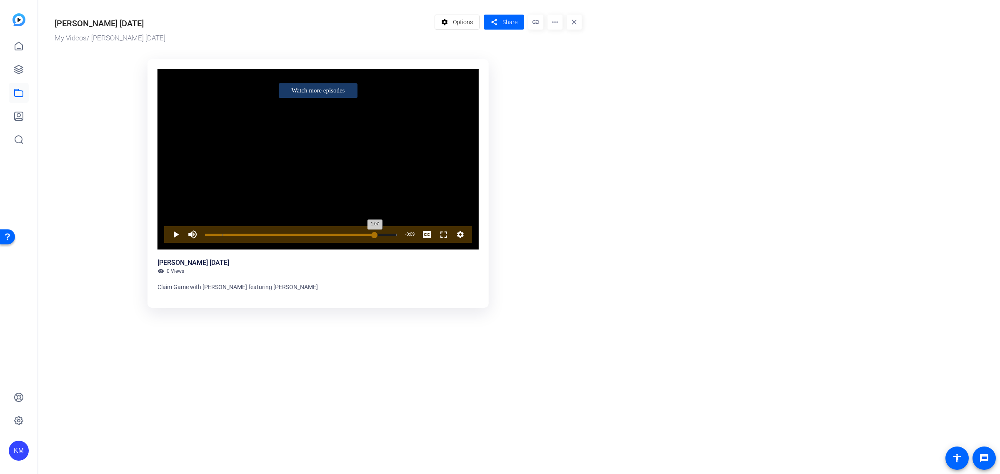
click at [375, 236] on div "Loaded : 100.00% 1:07 1:07 How to Start the Process of Recovering From a Hurric…" at bounding box center [301, 235] width 192 height 2
click at [167, 232] on span "Video Player" at bounding box center [167, 234] width 0 height 17
click at [330, 231] on div "Loaded : 100.00% 0:50 1:15 How to Start the Process of Recovering From a Hurric…" at bounding box center [301, 234] width 200 height 17
drag, startPoint x: 330, startPoint y: 231, endPoint x: 396, endPoint y: 235, distance: 65.5
click at [396, 235] on div "Loaded : 100.00% 1:16 1:16 How to Start the Process of Recovering From a Hurric…" at bounding box center [301, 234] width 200 height 17
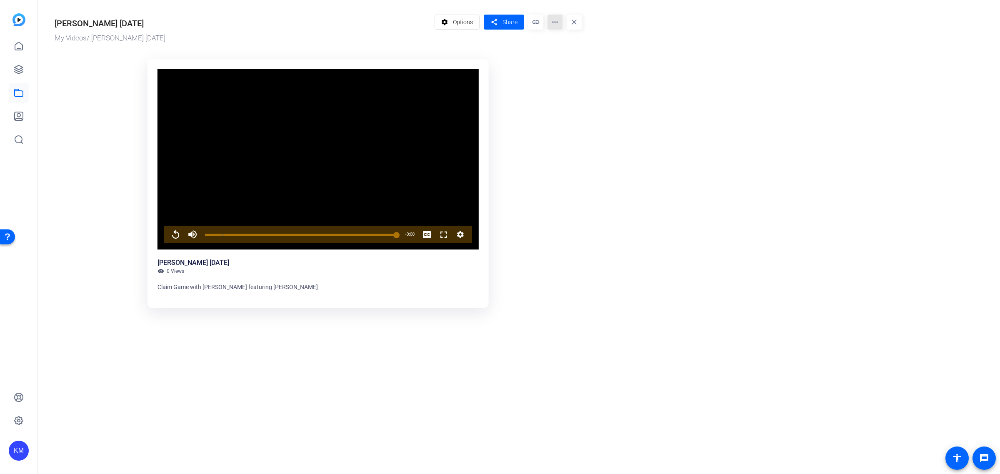
click at [558, 18] on mat-icon "more_horiz" at bounding box center [554, 22] width 15 height 15
click at [558, 45] on span "Edit in Creator" at bounding box center [571, 47] width 35 height 10
